Goal: Task Accomplishment & Management: Manage account settings

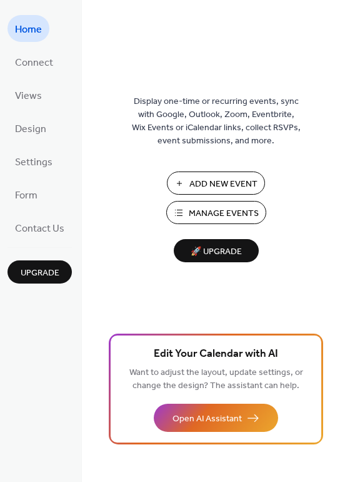
click at [223, 217] on span "Manage Events" at bounding box center [224, 213] width 70 height 13
click at [205, 213] on span "Manage Events" at bounding box center [224, 213] width 70 height 13
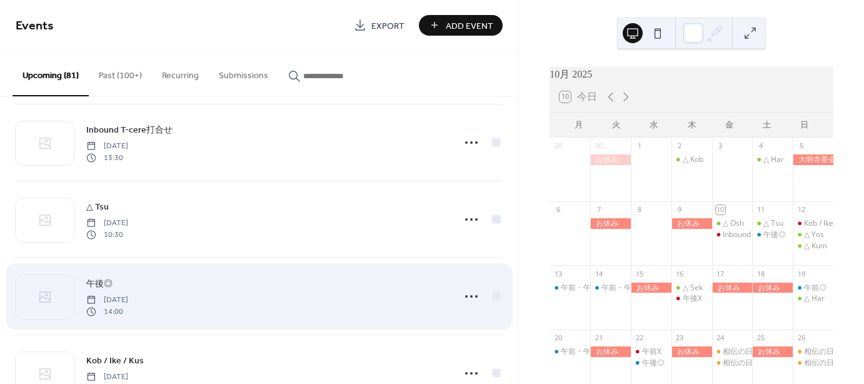
scroll to position [125, 0]
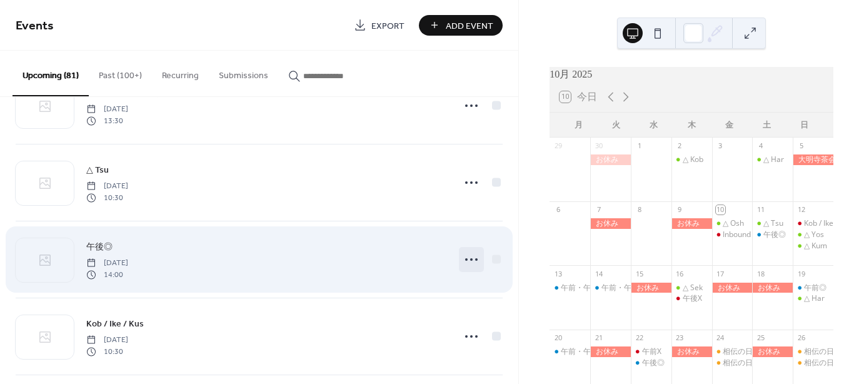
click at [470, 258] on icon at bounding box center [472, 260] width 20 height 20
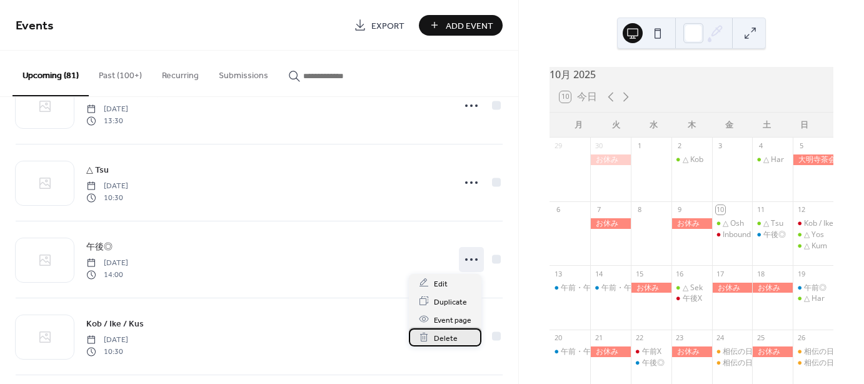
click at [447, 338] on span "Delete" at bounding box center [446, 337] width 24 height 13
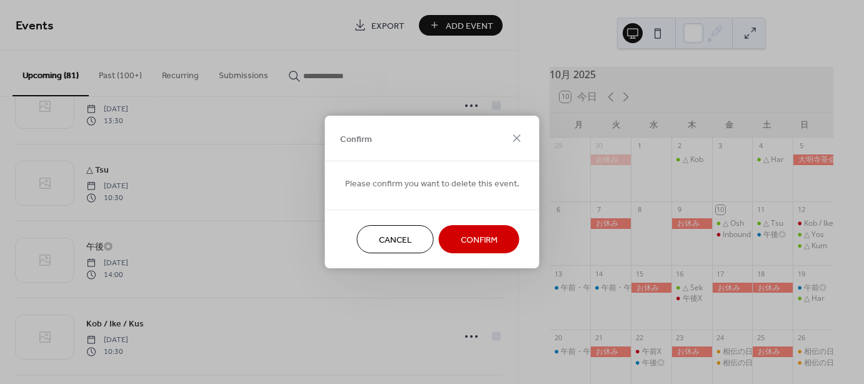
click at [488, 239] on span "Confirm" at bounding box center [479, 240] width 37 height 13
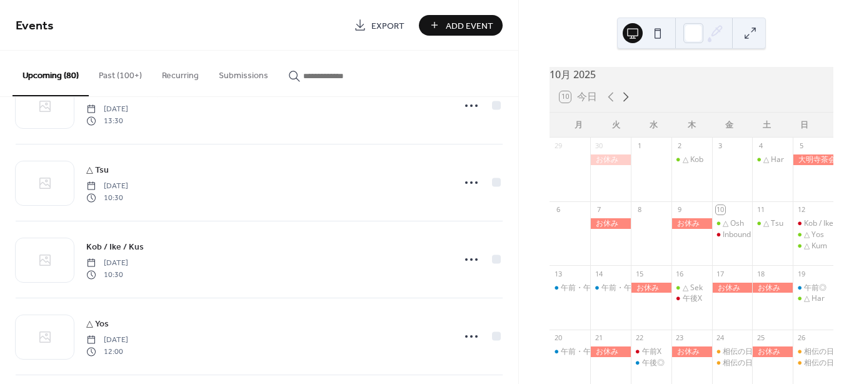
click at [625, 104] on icon at bounding box center [626, 96] width 15 height 15
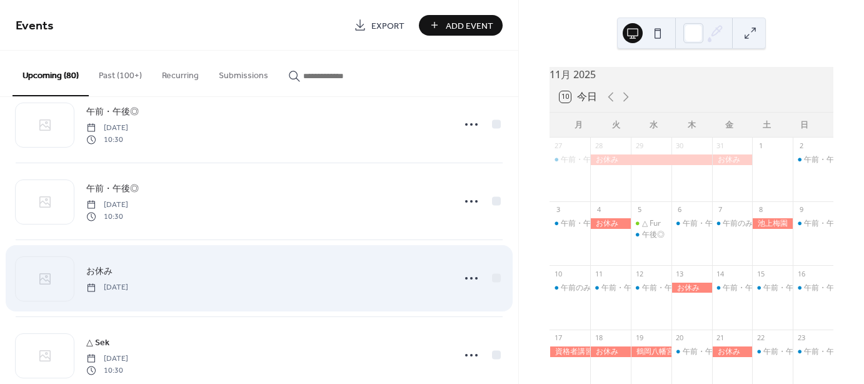
scroll to position [500, 0]
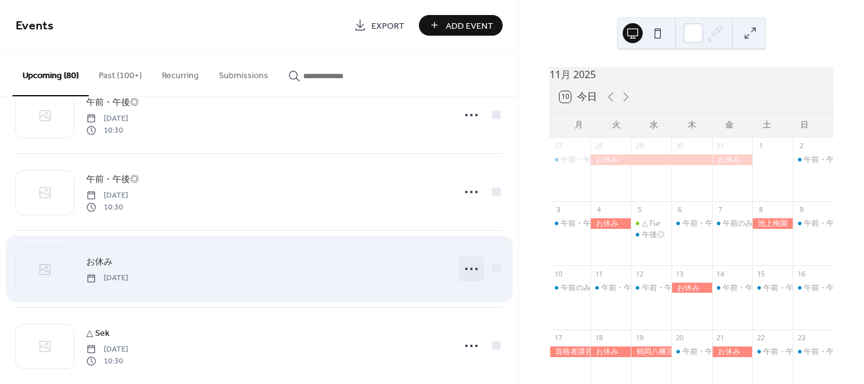
click at [470, 266] on icon at bounding box center [472, 269] width 20 height 20
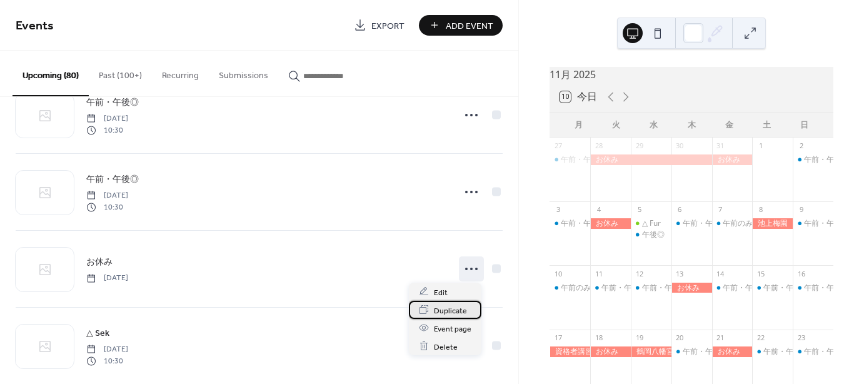
click at [438, 311] on span "Duplicate" at bounding box center [450, 310] width 33 height 13
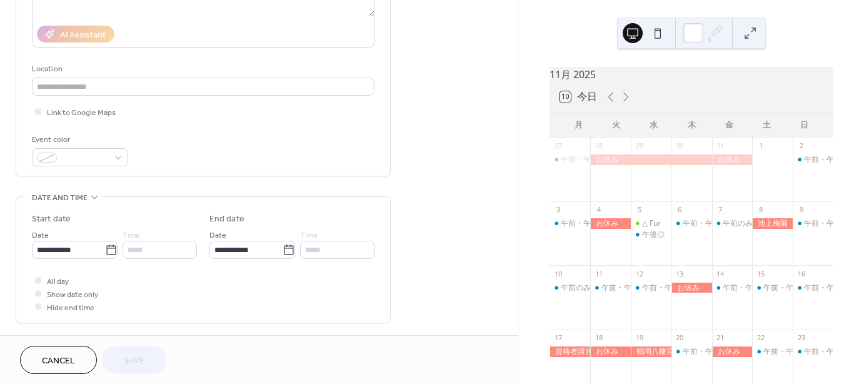
scroll to position [250, 0]
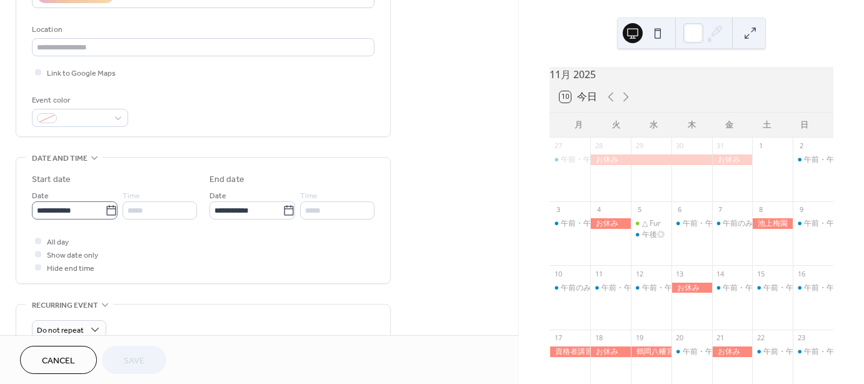
click at [106, 208] on icon at bounding box center [110, 210] width 9 height 10
click at [105, 208] on input "**********" at bounding box center [68, 210] width 73 height 18
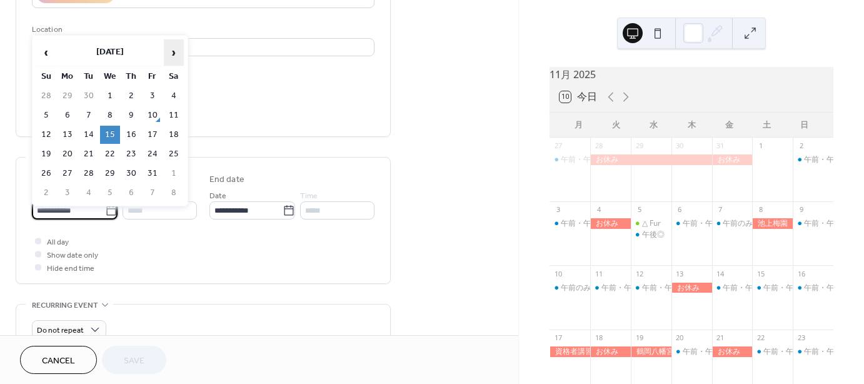
click at [174, 53] on span "›" at bounding box center [173, 52] width 19 height 25
click at [48, 168] on td "23" at bounding box center [46, 173] width 20 height 18
type input "**********"
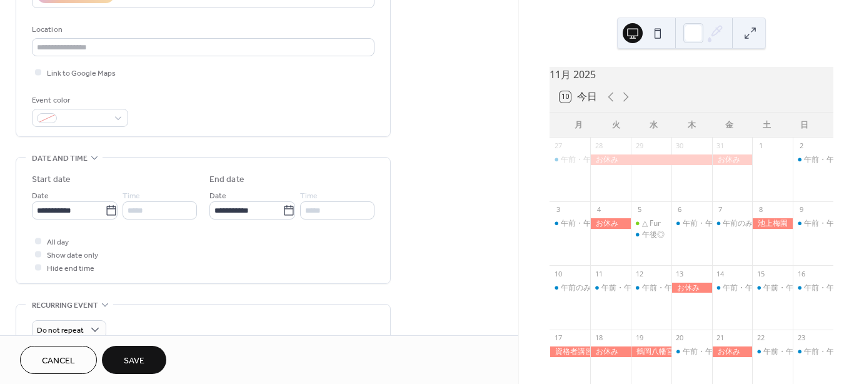
click at [140, 355] on span "Save" at bounding box center [134, 361] width 21 height 13
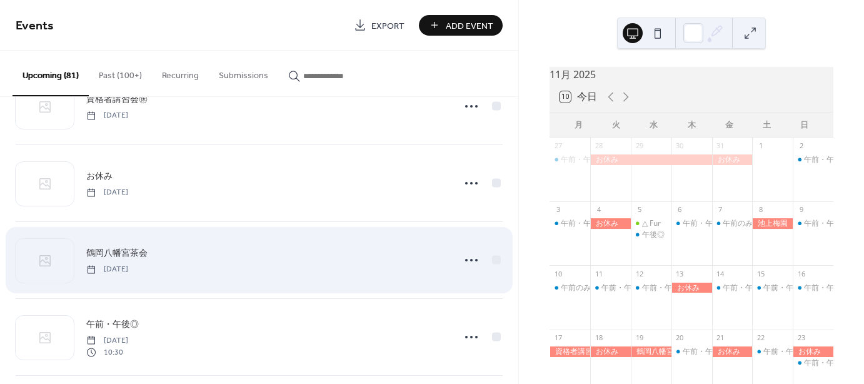
scroll to position [3151, 0]
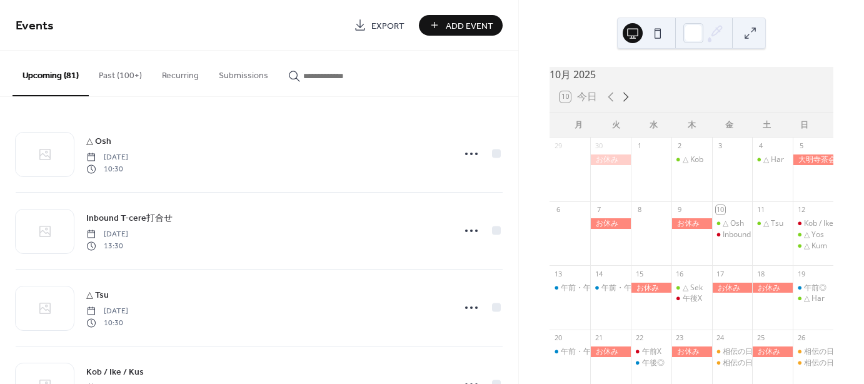
click at [626, 103] on icon at bounding box center [626, 96] width 15 height 15
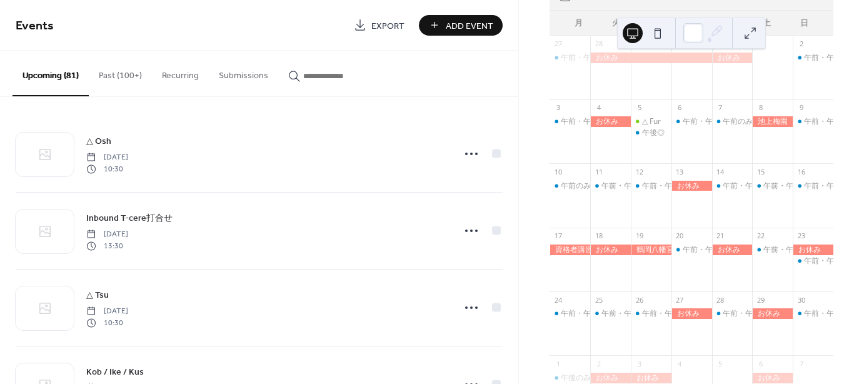
scroll to position [125, 0]
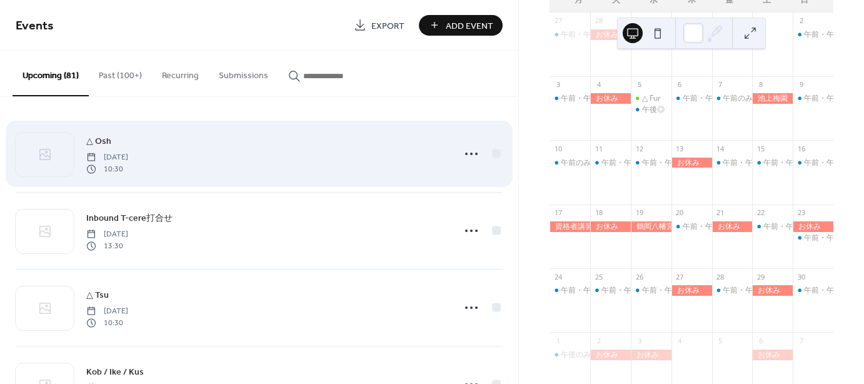
click at [231, 164] on div "△ Osh [DATE] 10:30" at bounding box center [266, 154] width 360 height 40
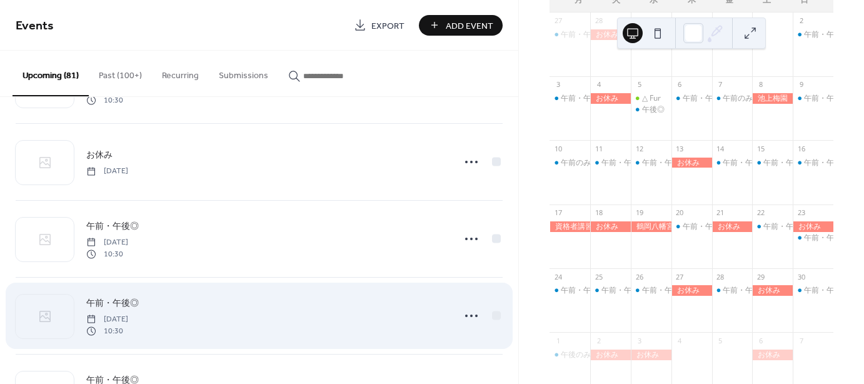
scroll to position [3839, 0]
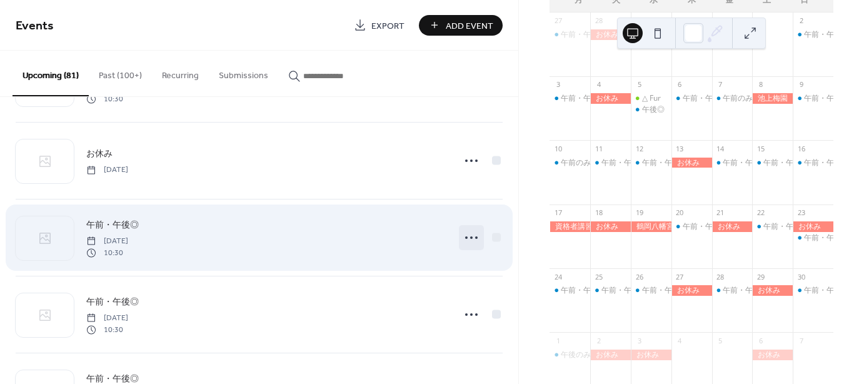
click at [467, 231] on icon at bounding box center [472, 238] width 20 height 20
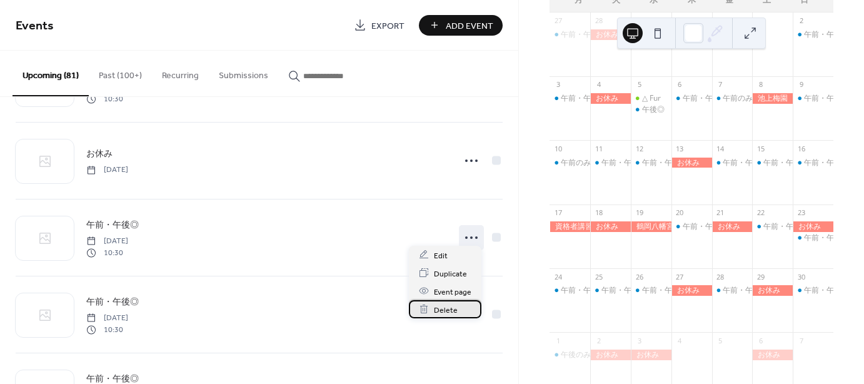
click at [433, 308] on div "Delete" at bounding box center [445, 309] width 73 height 18
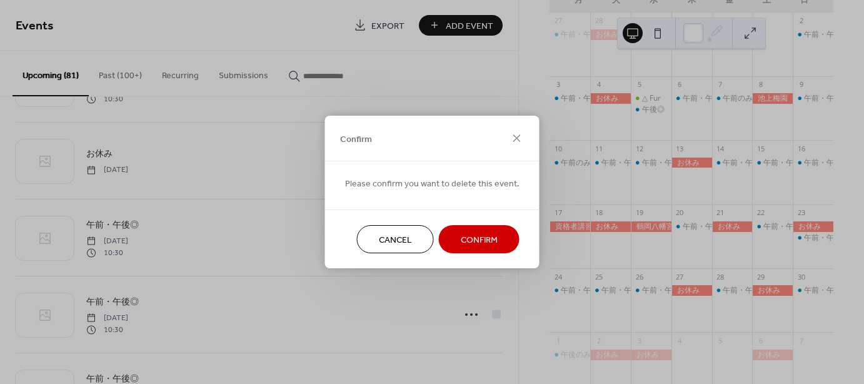
click at [477, 238] on span "Confirm" at bounding box center [479, 240] width 37 height 13
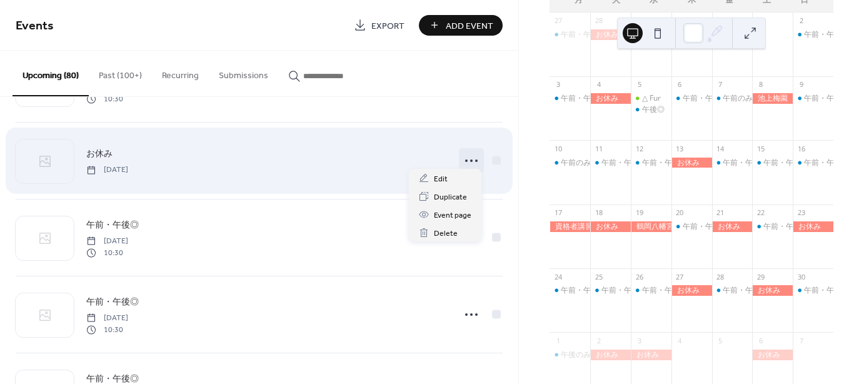
click at [462, 152] on icon at bounding box center [472, 161] width 20 height 20
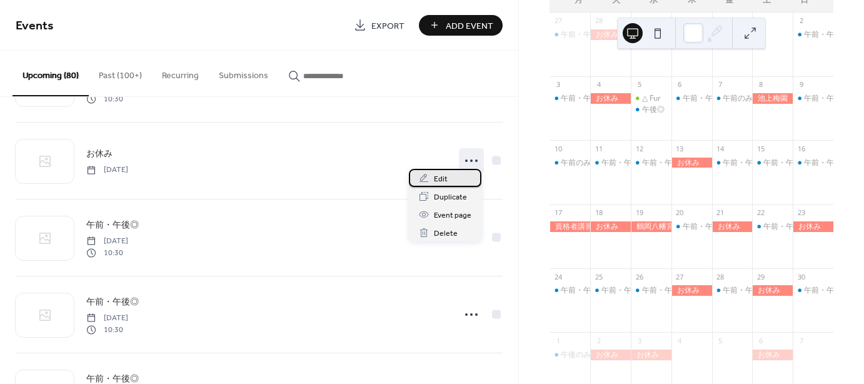
click at [437, 173] on span "Edit" at bounding box center [441, 179] width 14 height 13
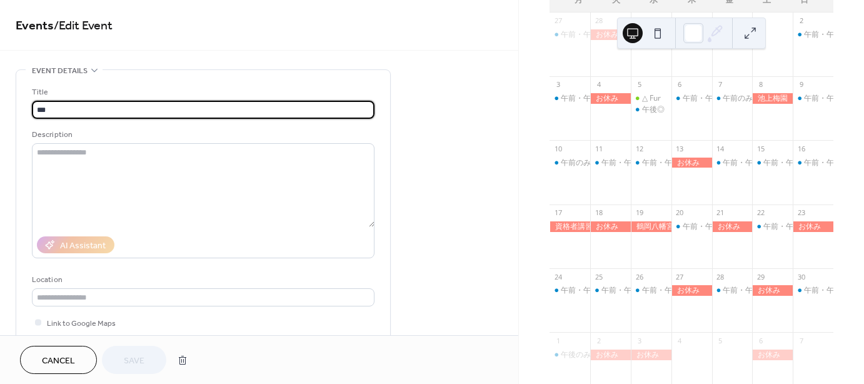
click at [76, 111] on input "***" at bounding box center [203, 110] width 343 height 18
type input "*****"
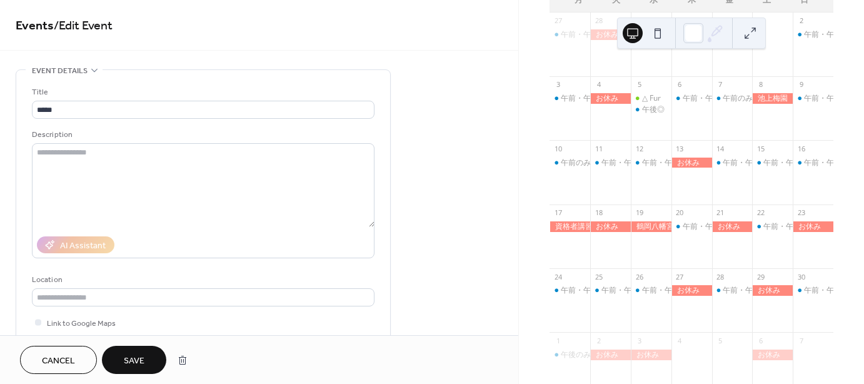
click at [141, 361] on span "Save" at bounding box center [134, 361] width 21 height 13
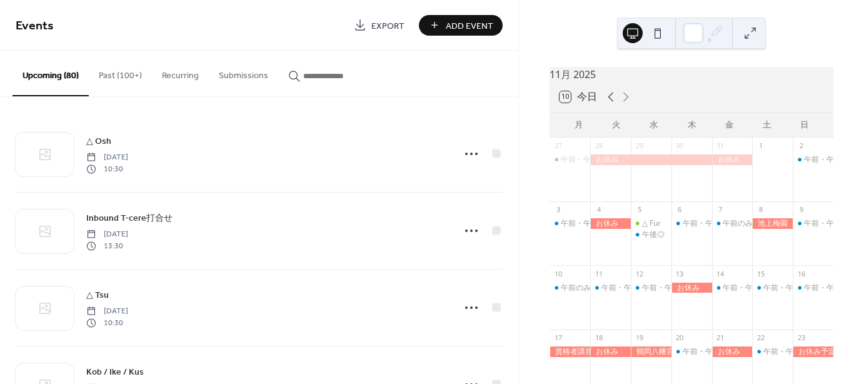
click at [608, 104] on icon at bounding box center [611, 96] width 15 height 15
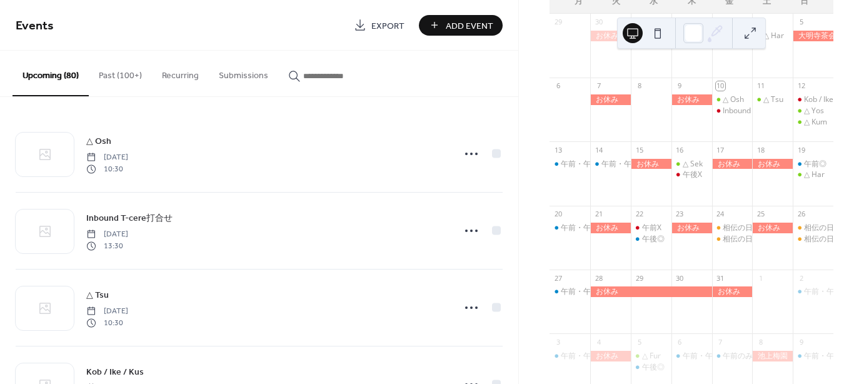
scroll to position [125, 0]
